Goal: Task Accomplishment & Management: Complete application form

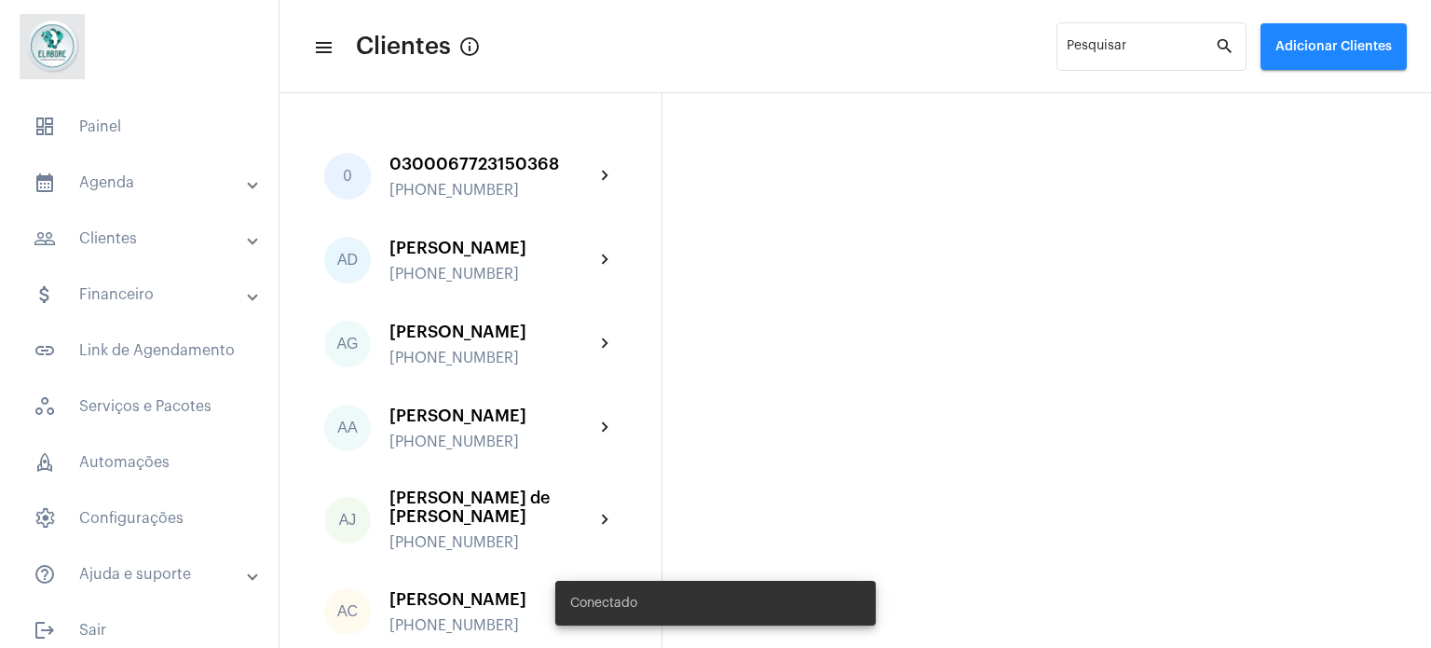
click at [144, 229] on mat-panel-title "people_outline Clientes" at bounding box center [141, 238] width 215 height 22
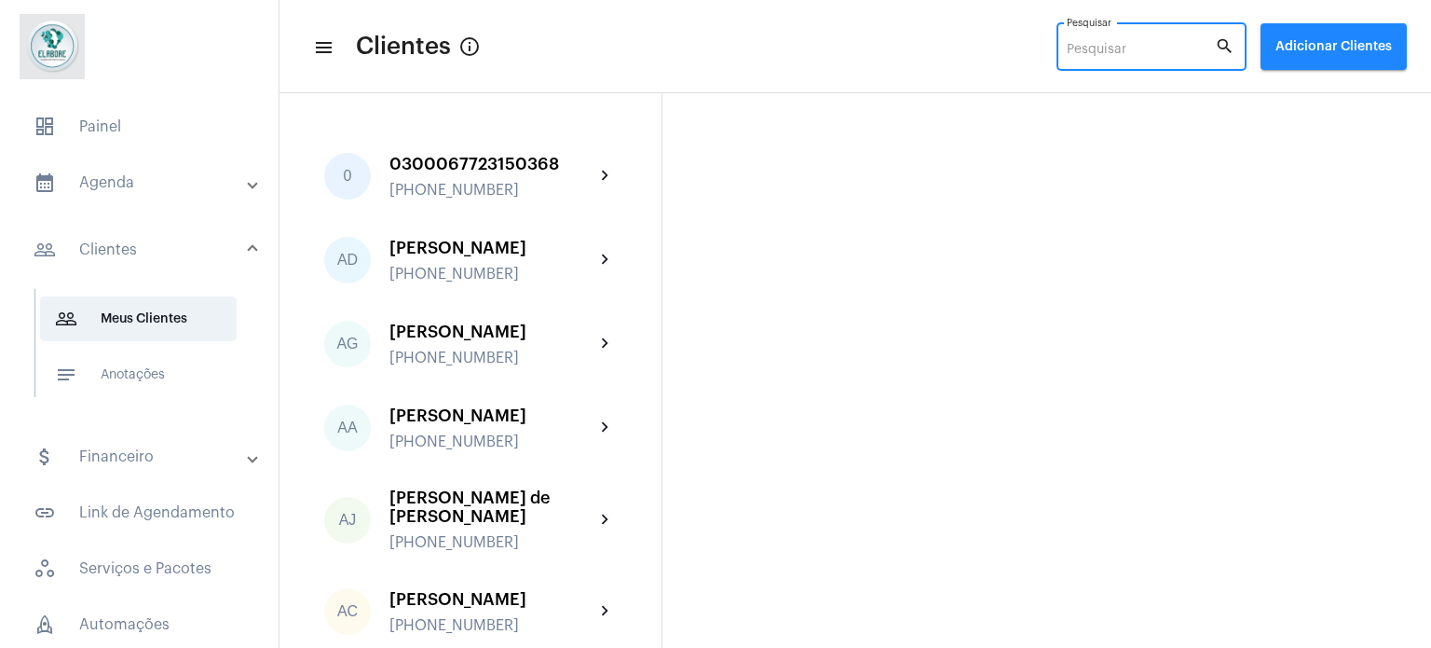
click at [1141, 43] on input "Pesquisar" at bounding box center [1141, 50] width 148 height 15
type input "n"
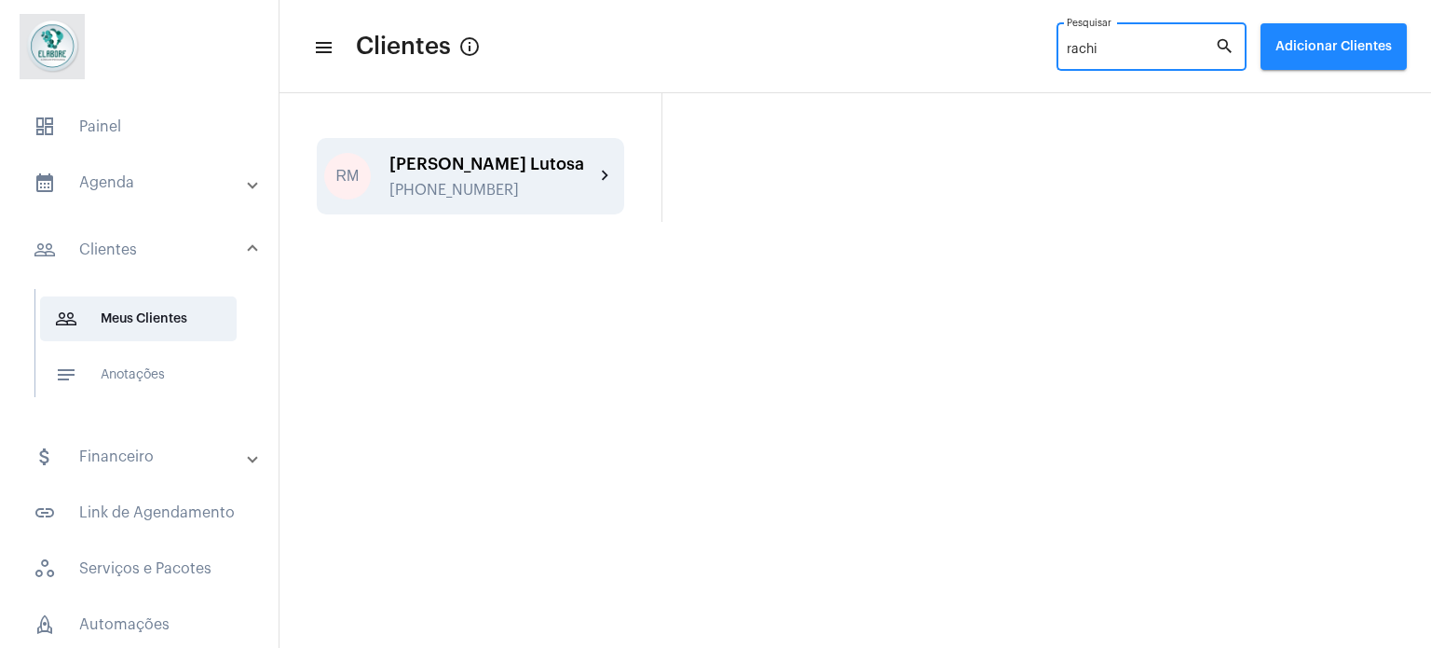
type input "rachi"
click at [567, 156] on div "[PERSON_NAME] Lutosa" at bounding box center [492, 164] width 205 height 19
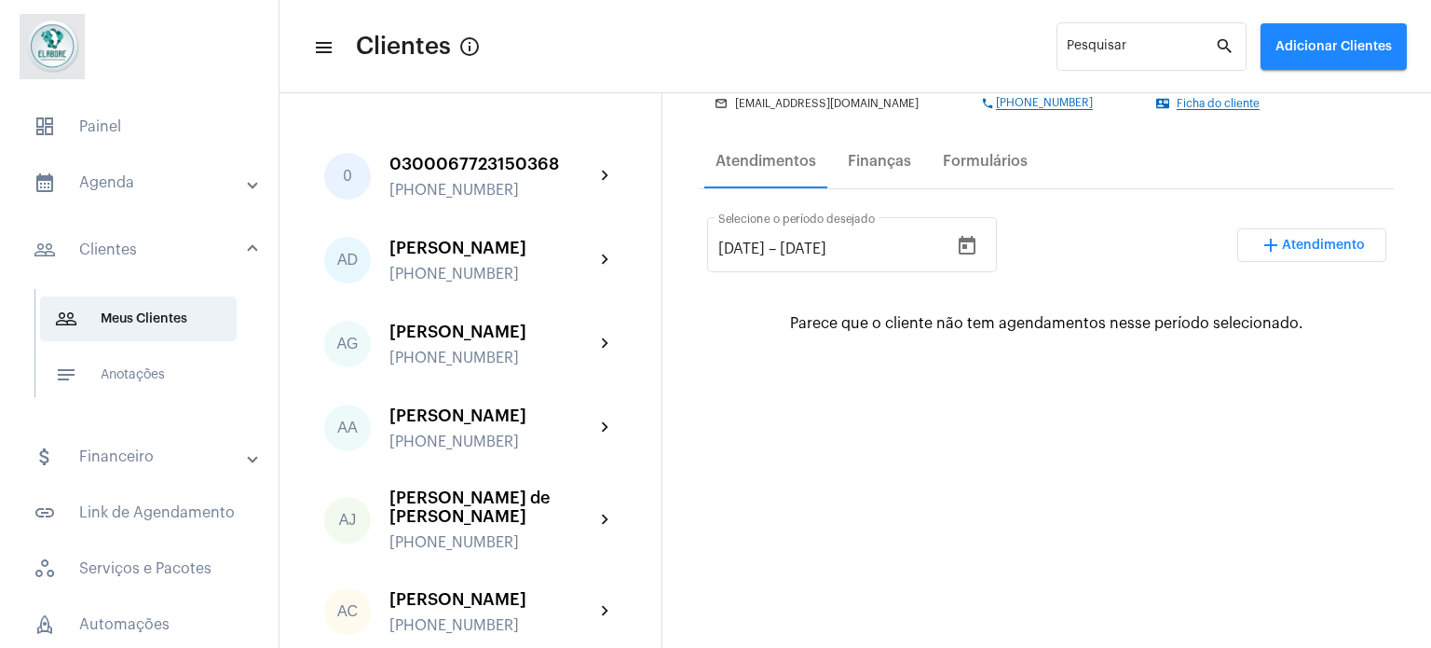
scroll to position [93, 0]
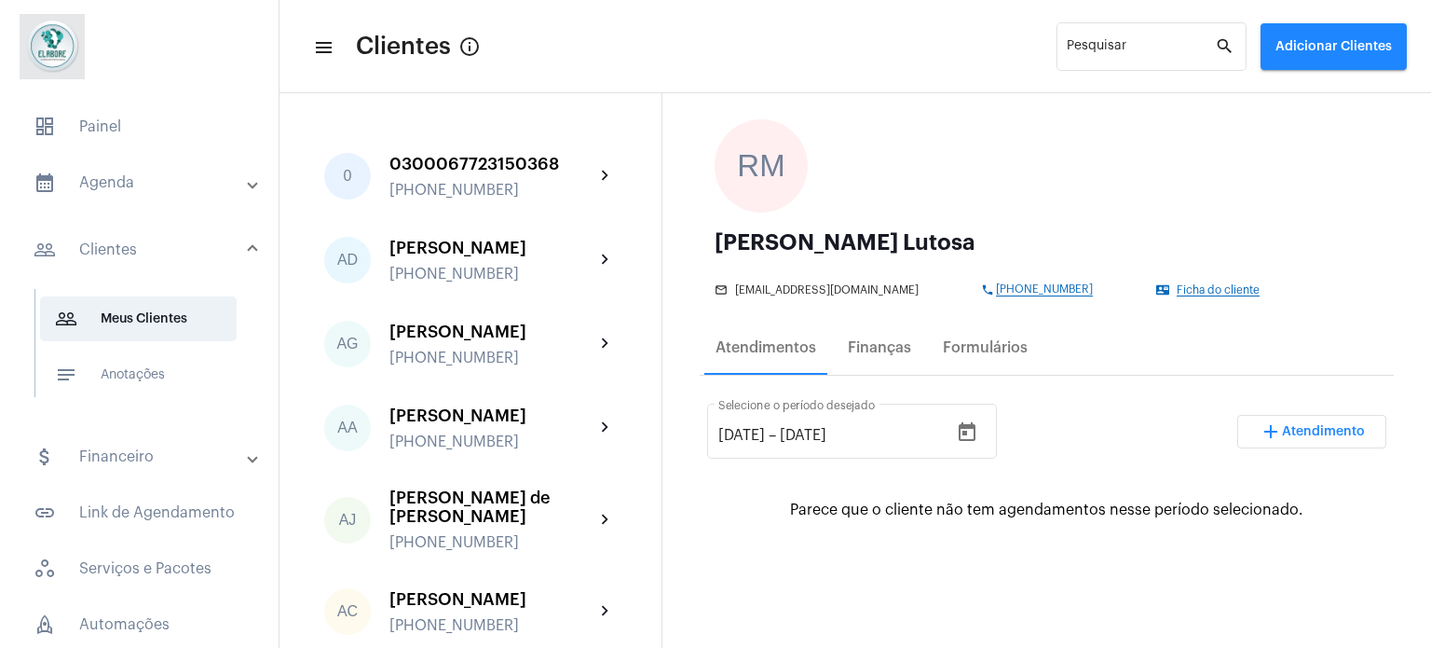
click at [1282, 432] on span "Atendimento" at bounding box center [1323, 431] width 83 height 13
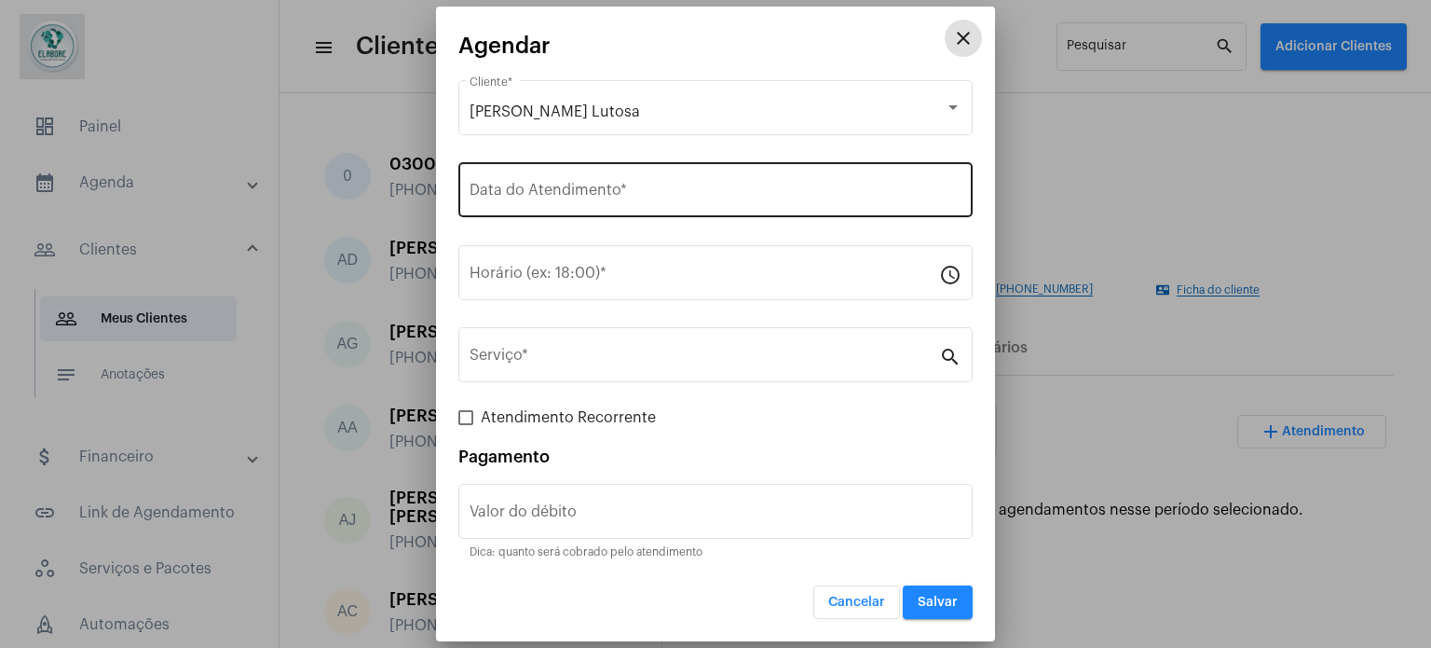
click at [622, 186] on input "Data do Atendimento *" at bounding box center [716, 193] width 492 height 17
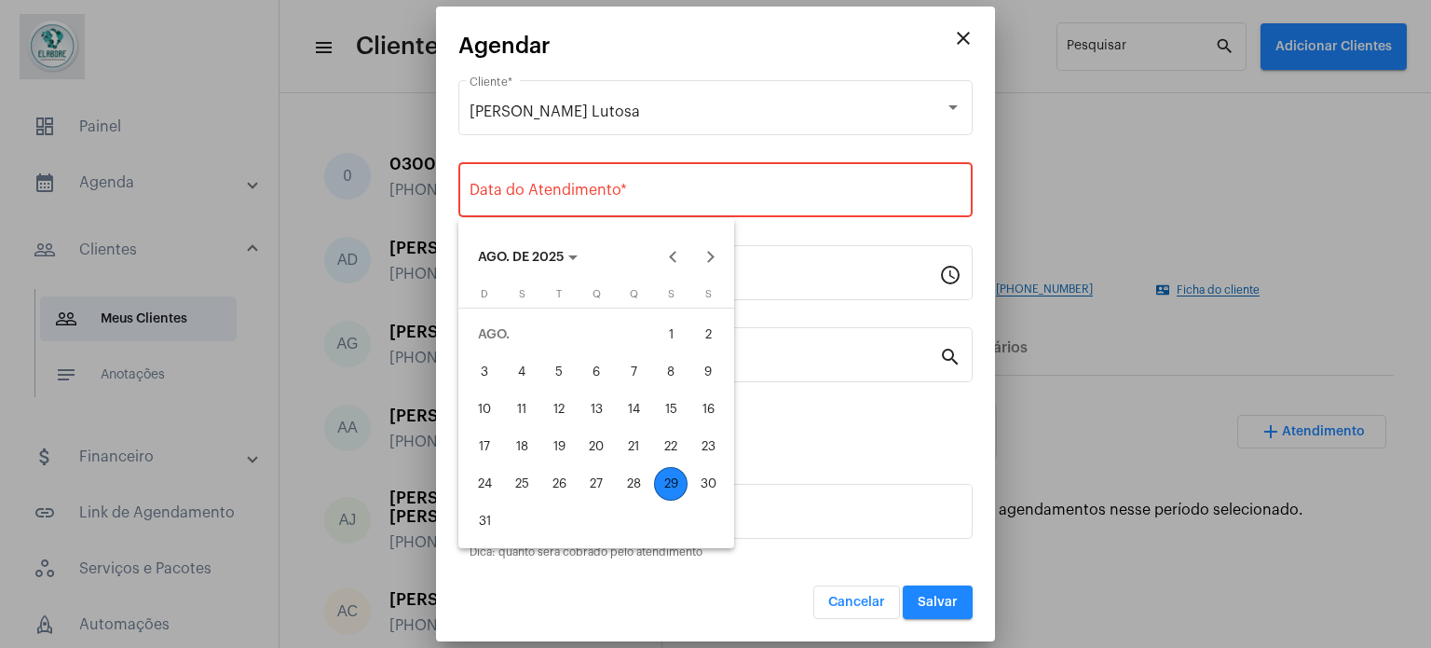
click at [679, 480] on div "29" at bounding box center [671, 484] width 34 height 34
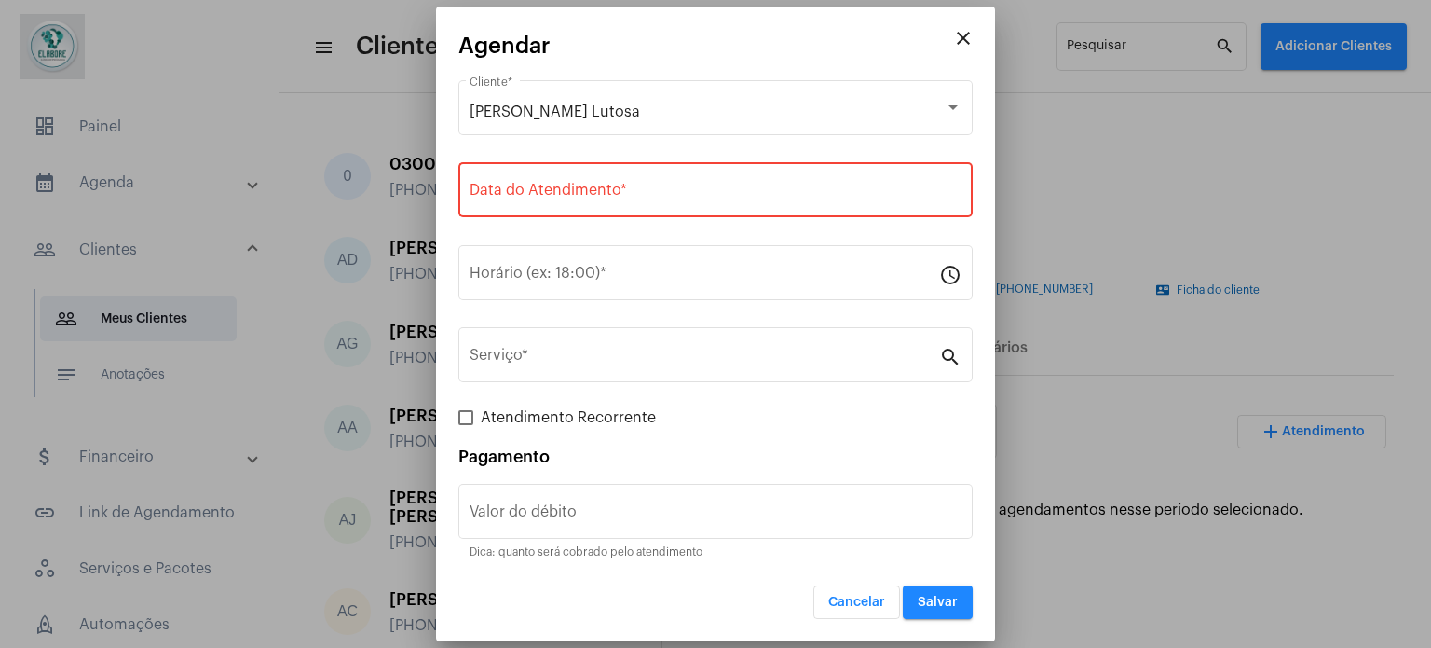
type input "[DATE]"
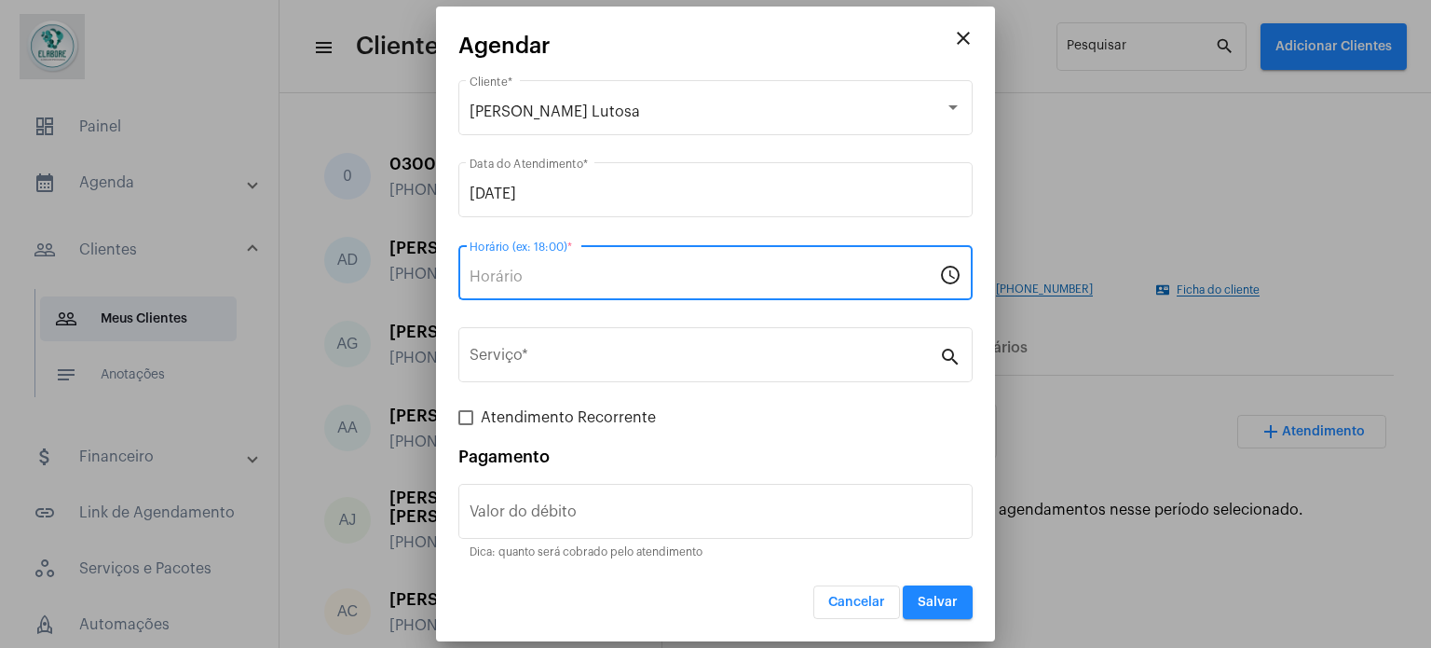
click at [626, 268] on input "Horário (ex: 18:00) *" at bounding box center [705, 276] width 470 height 17
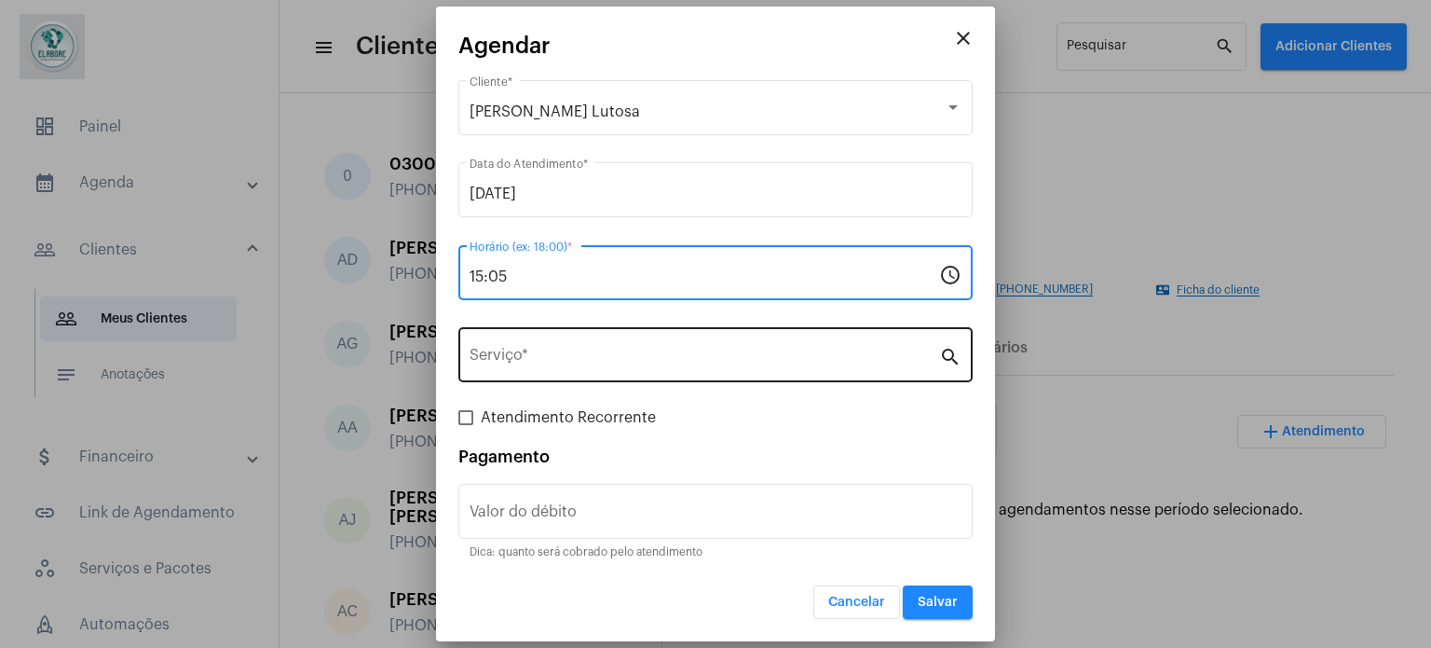
type input "15:05"
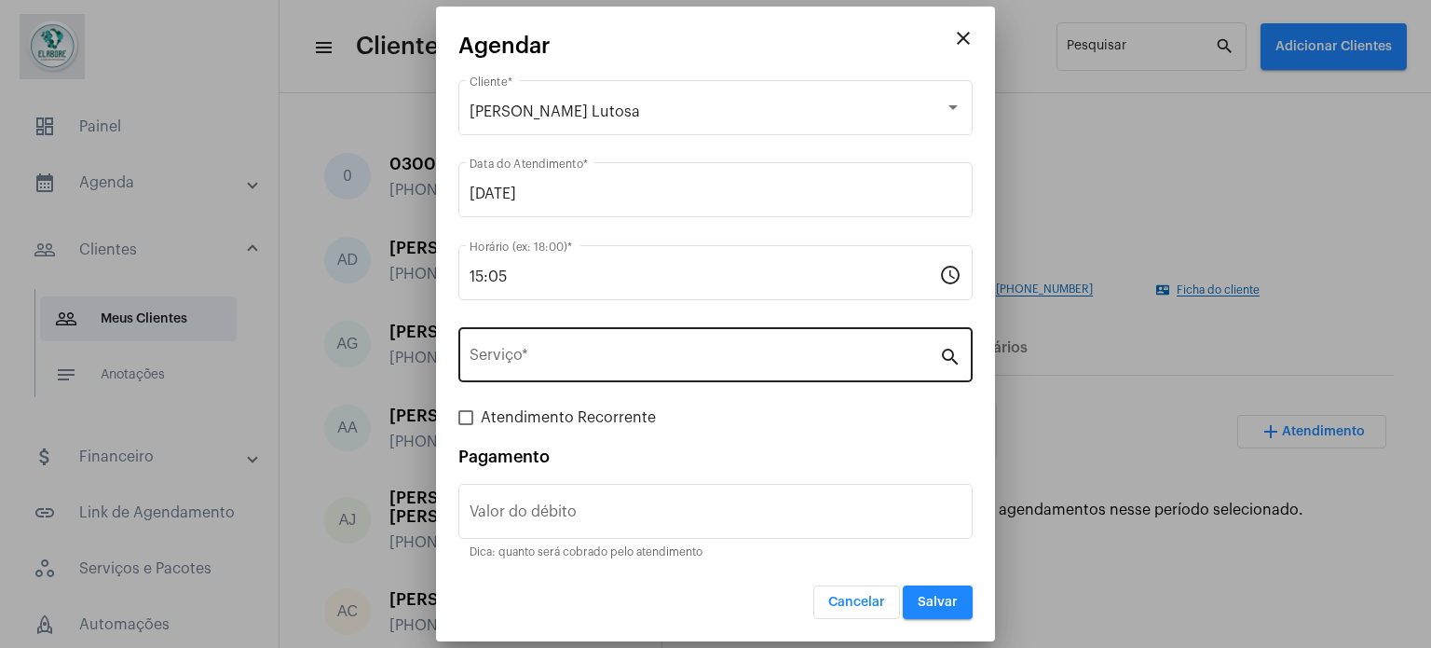
click at [604, 349] on div "Serviço *" at bounding box center [705, 352] width 470 height 59
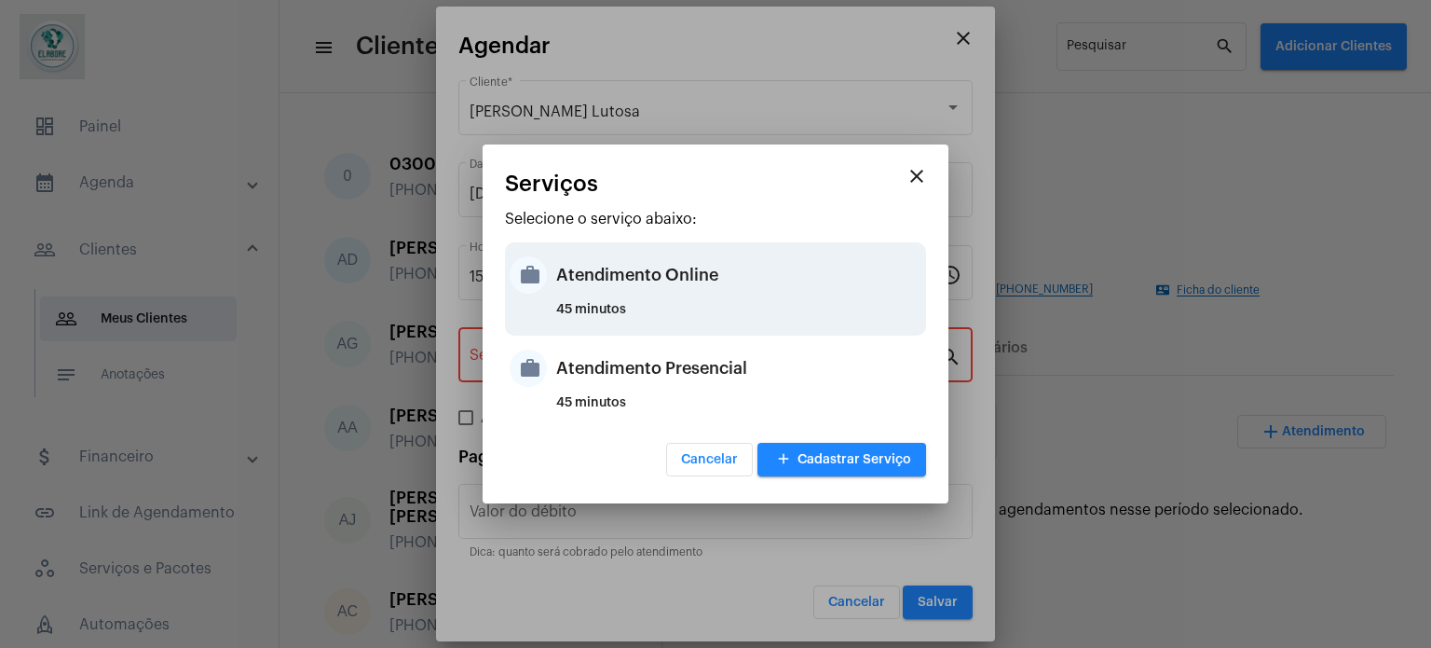
click at [614, 286] on div "Atendimento Online" at bounding box center [738, 275] width 365 height 56
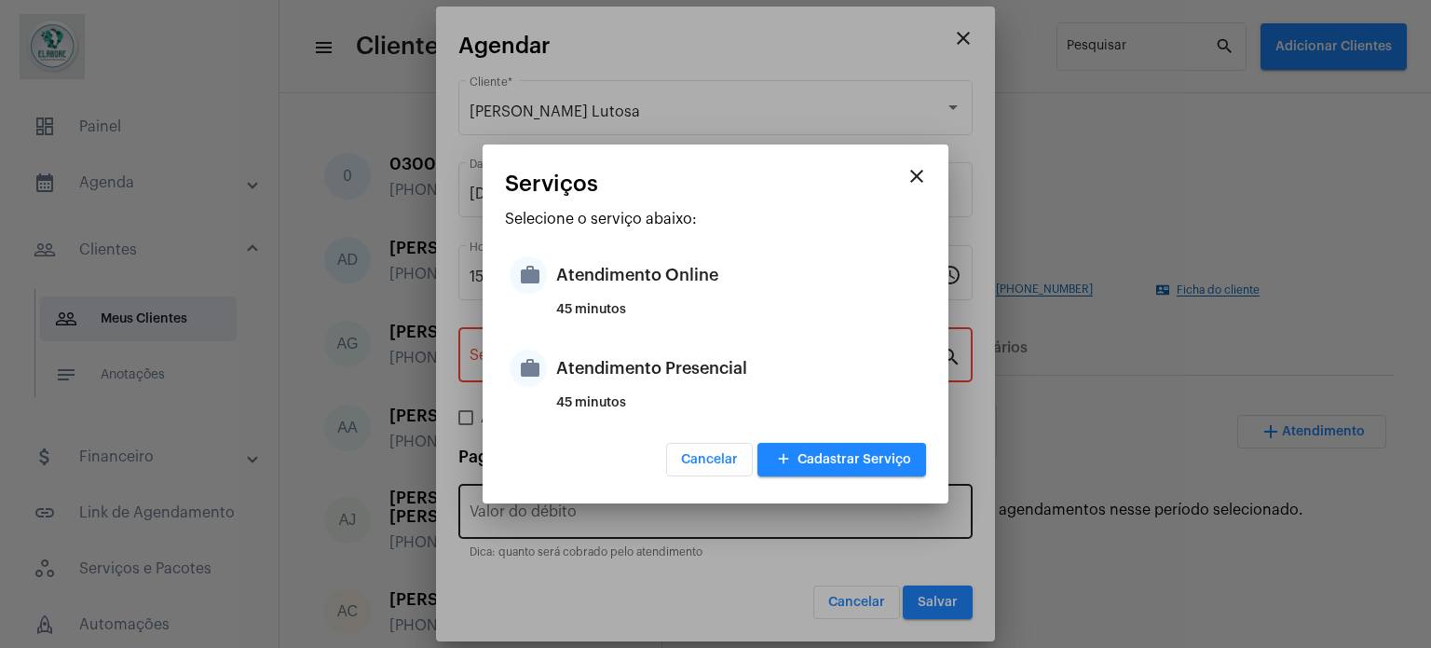
type input "Atendimento Online"
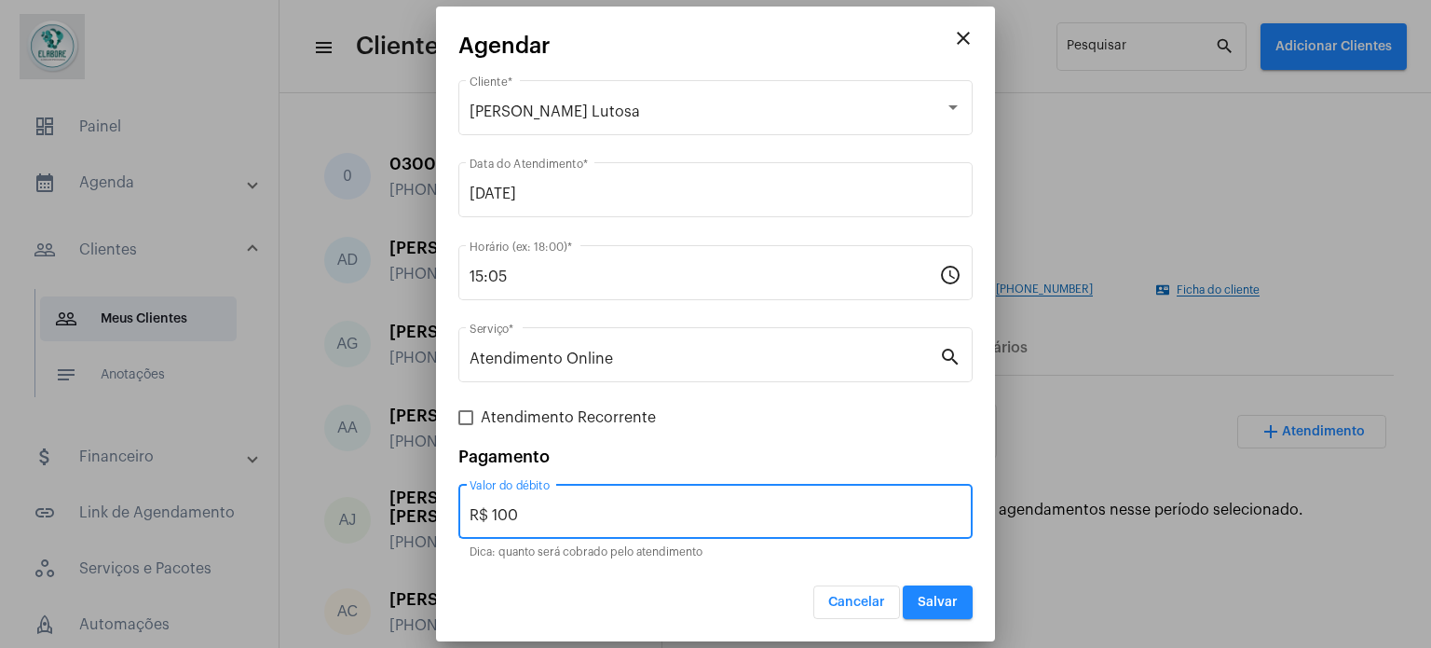
drag, startPoint x: 530, startPoint y: 512, endPoint x: 434, endPoint y: 504, distance: 96.3
click at [434, 504] on div "close Agendar [PERSON_NAME] Lutosa Cliente * [DATE] Data do Atendimento * 15:05…" at bounding box center [715, 324] width 1431 height 648
type input "R$ 0"
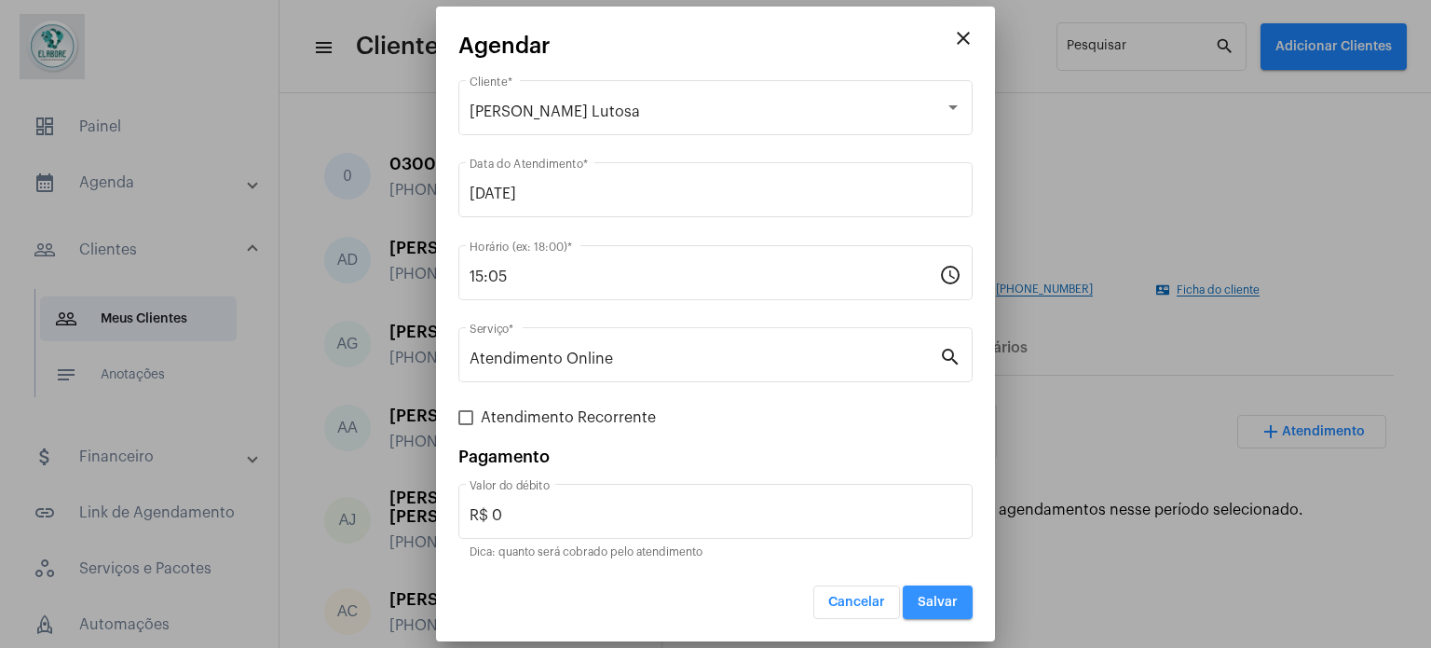
click at [955, 601] on span "Salvar" at bounding box center [938, 601] width 40 height 13
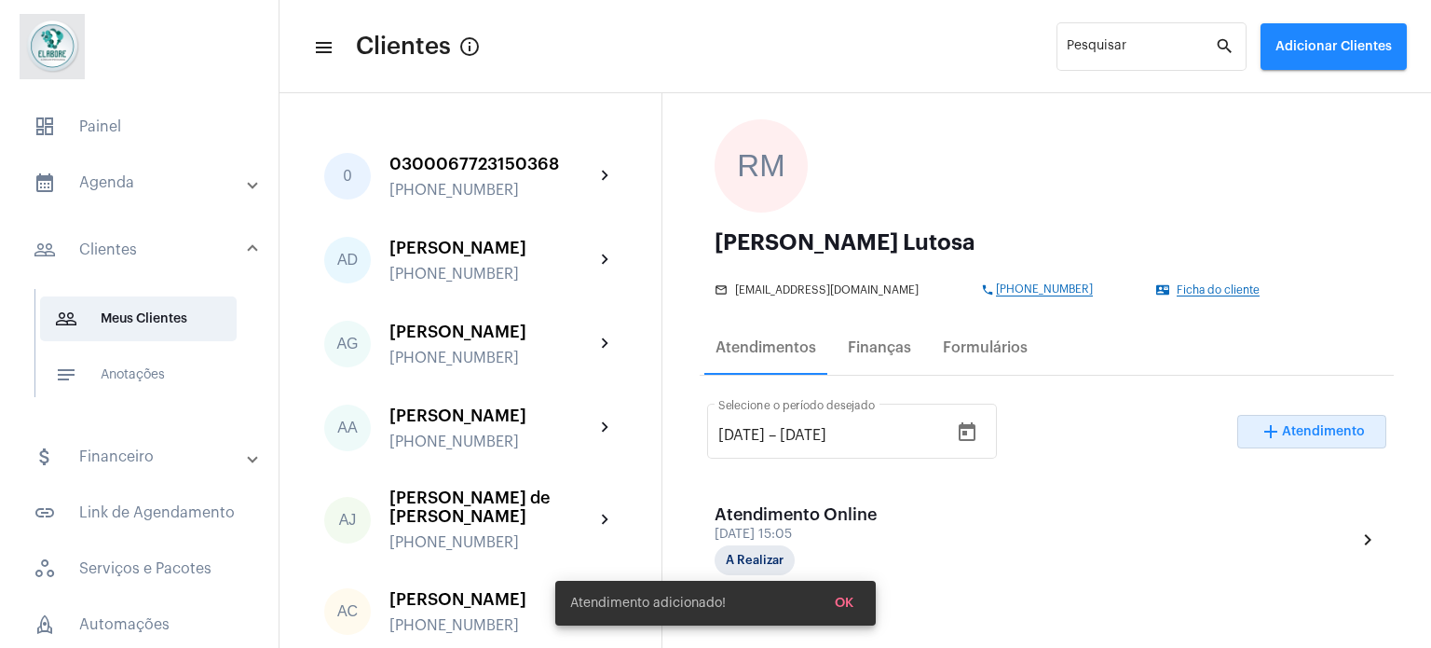
scroll to position [373, 0]
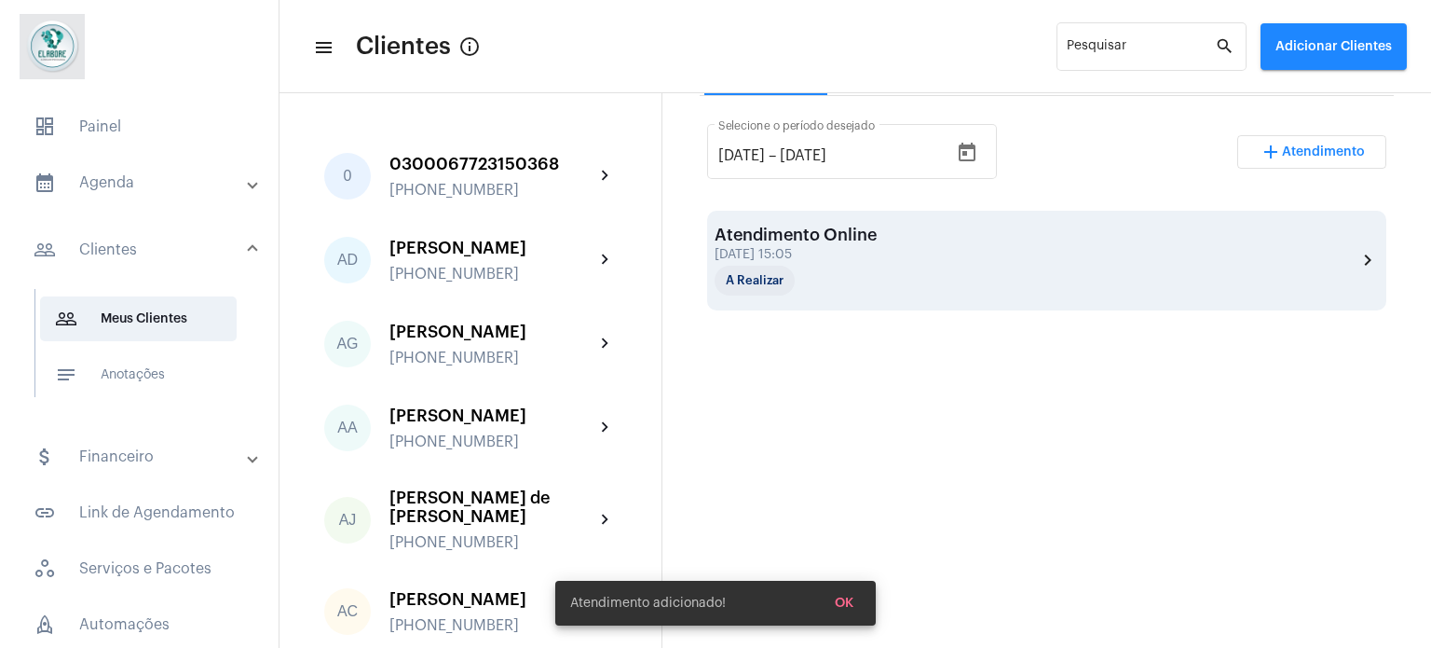
click at [930, 253] on div "Atendimento Online [DATE] 15:05 A Realizar chevron_right" at bounding box center [1047, 261] width 664 height 70
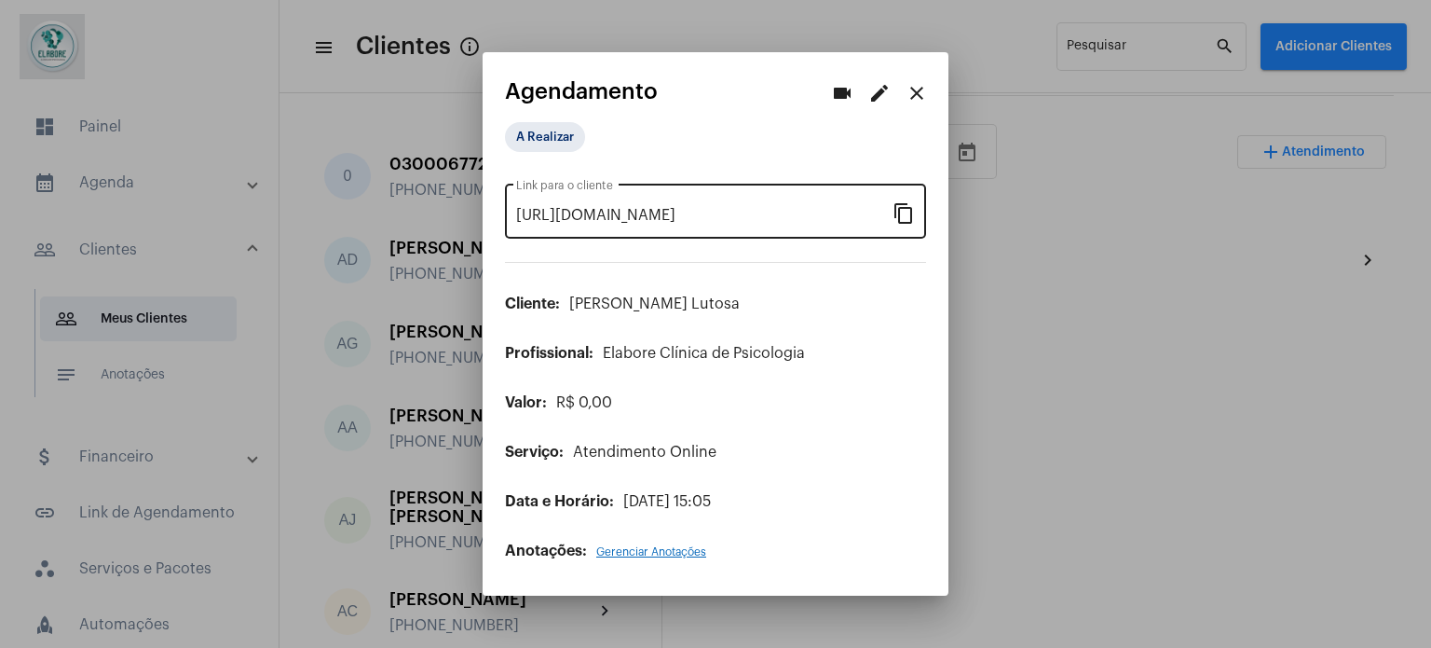
click at [902, 212] on mat-icon "content_copy" at bounding box center [904, 212] width 22 height 22
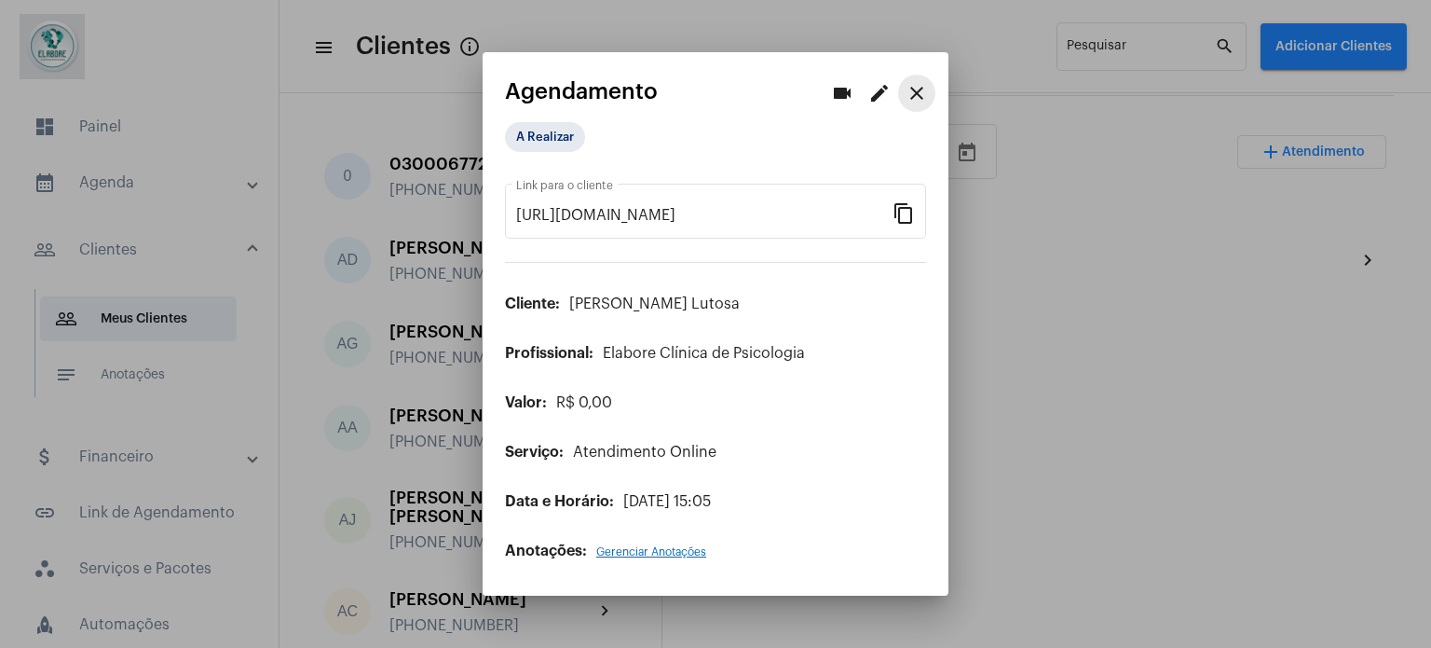
click at [911, 78] on button "close" at bounding box center [916, 93] width 37 height 37
